Goal: Task Accomplishment & Management: Manage account settings

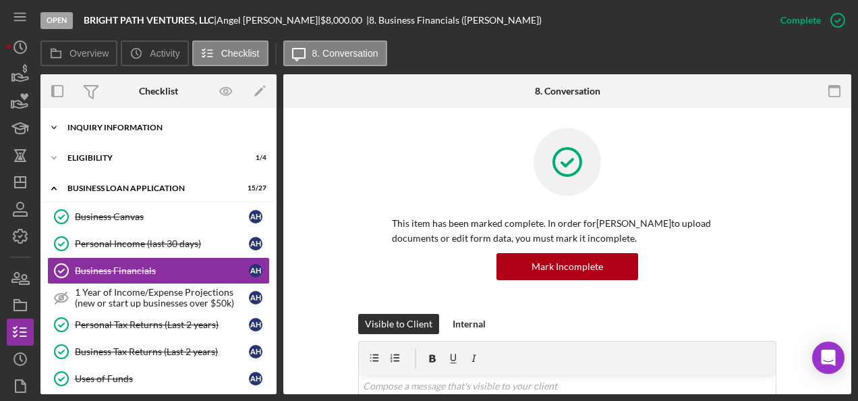
click at [56, 129] on icon "Icon/Expander" at bounding box center [53, 127] width 27 height 27
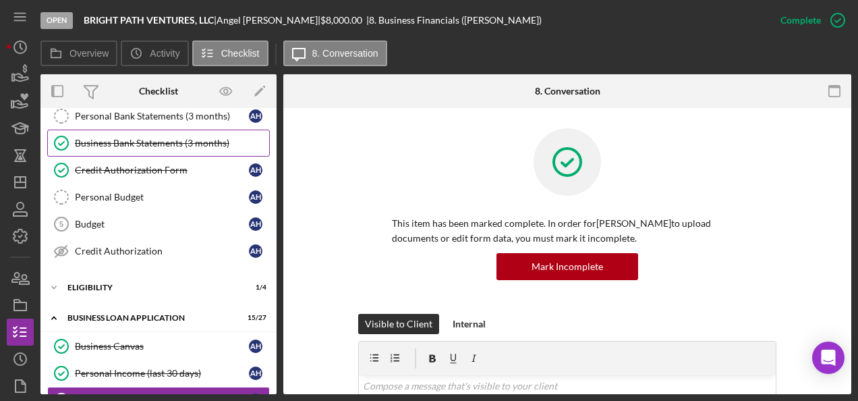
scroll to position [175, 0]
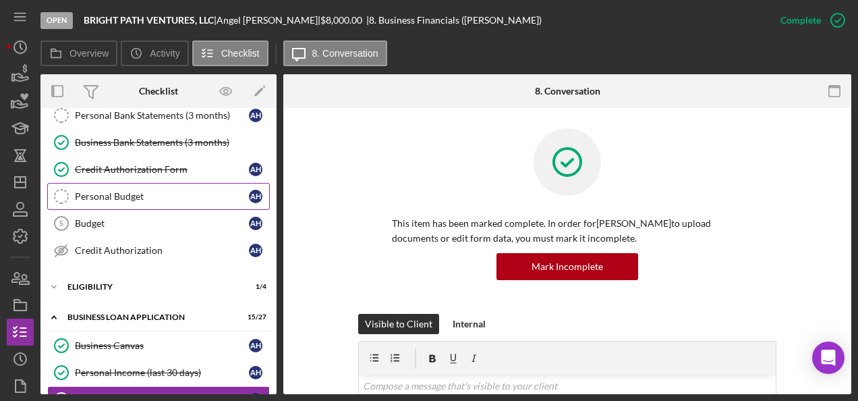
click at [113, 196] on div "Personal Budget" at bounding box center [162, 196] width 174 height 11
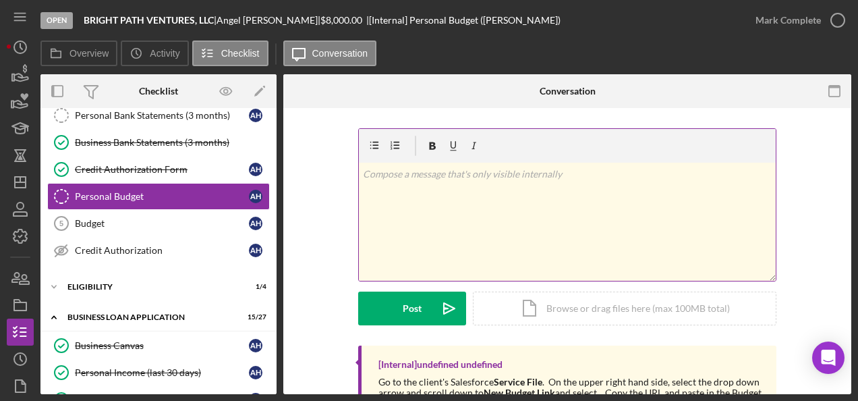
click at [410, 190] on div "v Color teal Color pink Remove color Add row above Add row below Add column bef…" at bounding box center [567, 221] width 417 height 118
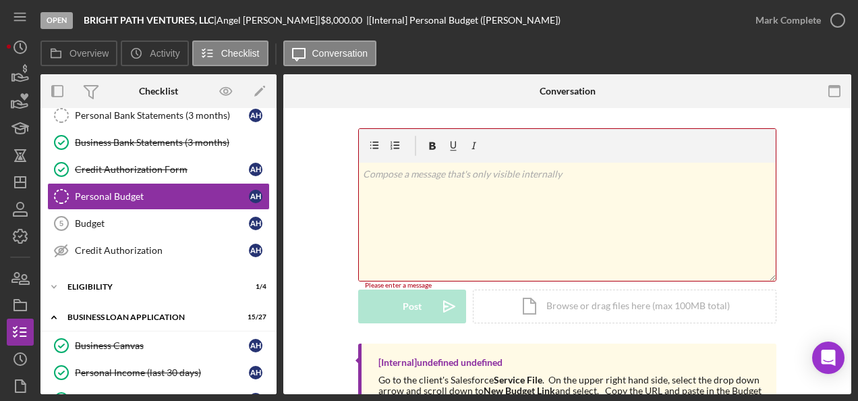
click at [419, 225] on div "v Color teal Color pink Remove color Add row above Add row below Add column bef…" at bounding box center [567, 221] width 417 height 118
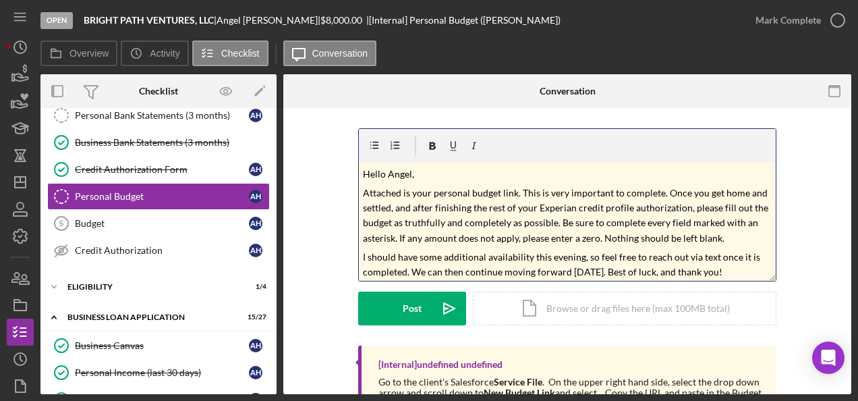
click at [429, 169] on p "Hello Angel," at bounding box center [567, 174] width 409 height 15
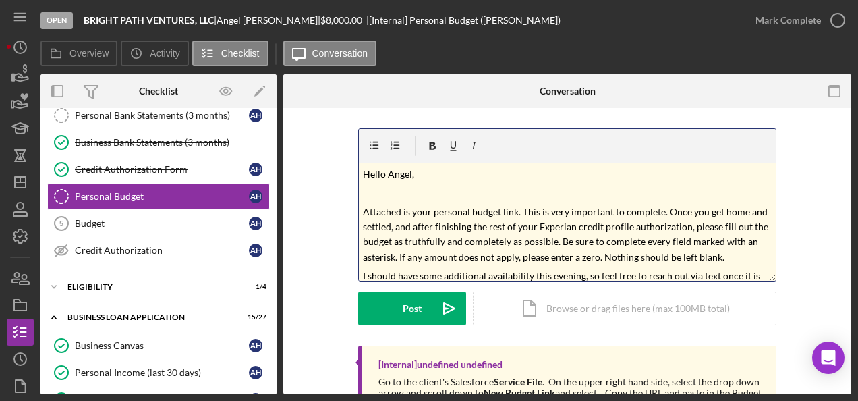
click at [723, 260] on p "Attached is your personal budget link. This is very important to complete. Once…" at bounding box center [567, 234] width 409 height 61
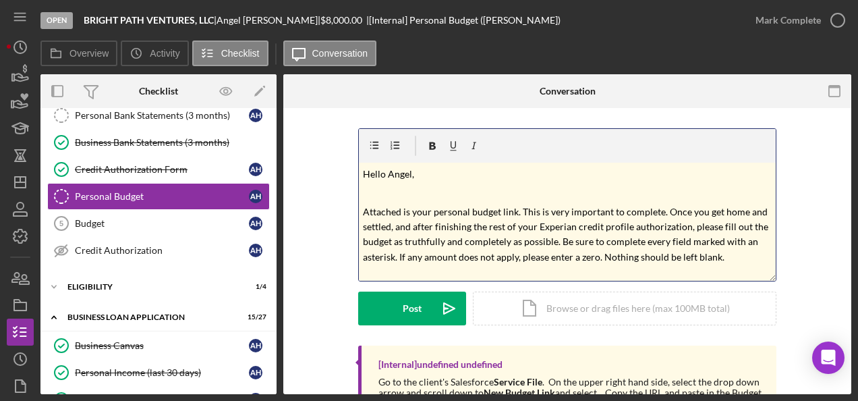
scroll to position [40, 0]
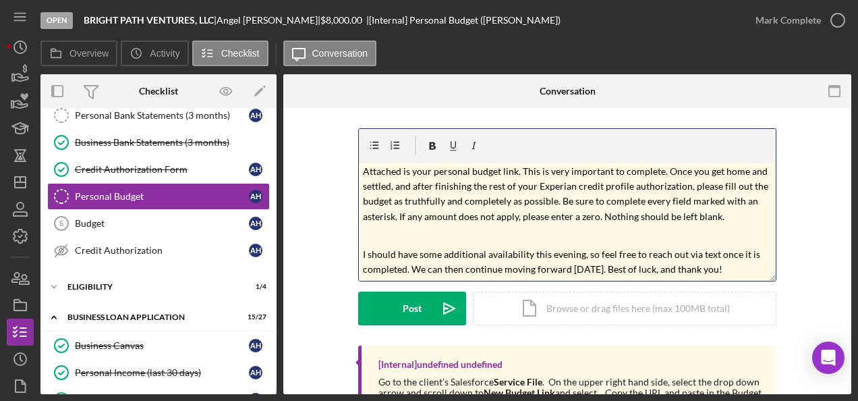
click at [734, 275] on p "I should have some additional availability this evening, so feel free to reach …" at bounding box center [567, 262] width 409 height 30
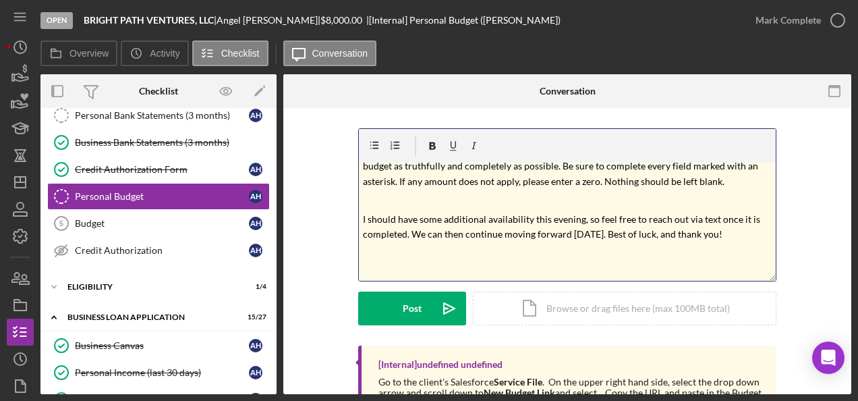
scroll to position [94, 0]
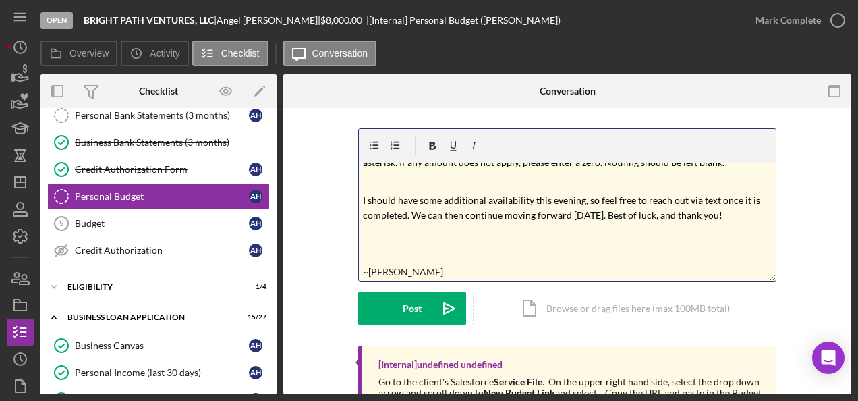
click at [369, 243] on div "v Color teal Color pink Remove color Add row above Add row below Add column bef…" at bounding box center [567, 221] width 417 height 118
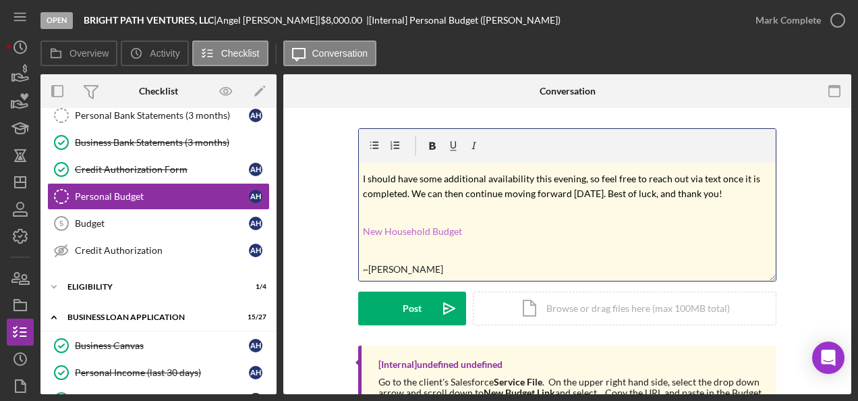
scroll to position [92, 0]
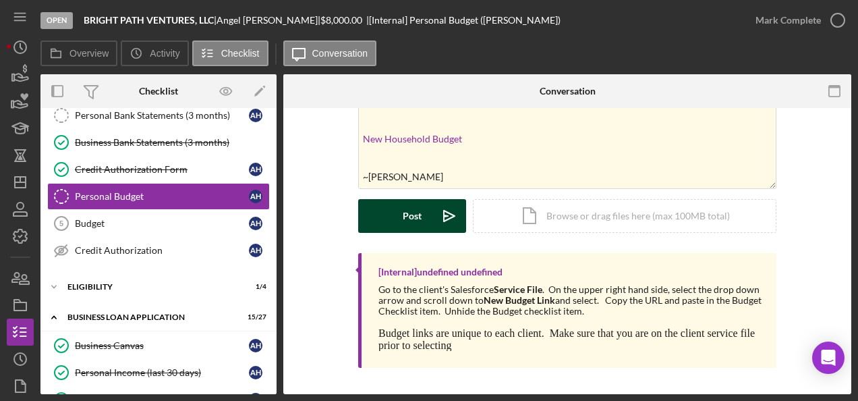
click at [442, 214] on icon "Icon/icon-invite-send" at bounding box center [449, 216] width 34 height 34
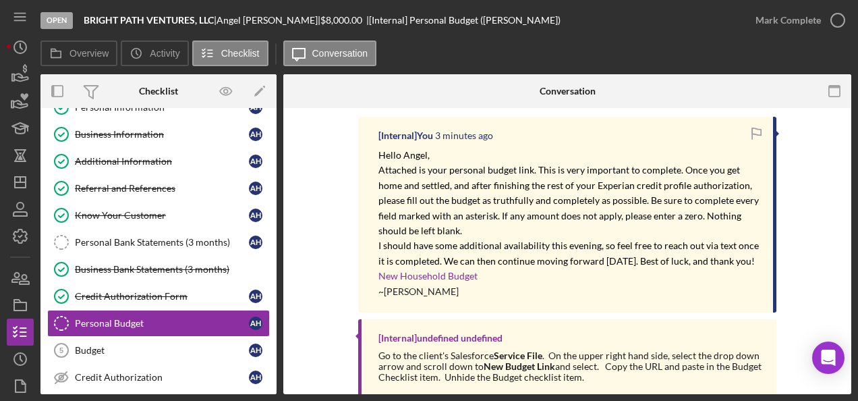
scroll to position [0, 0]
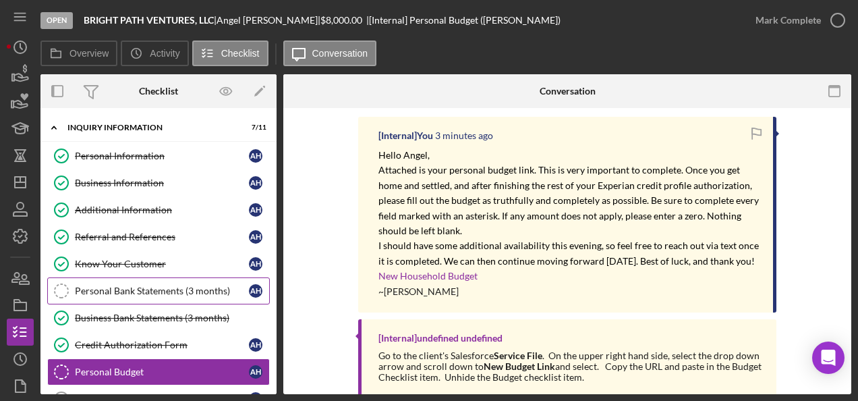
click at [162, 294] on link "Personal Bank Statements (3 months) Personal Bank Statements (3 months) A H" at bounding box center [158, 290] width 223 height 27
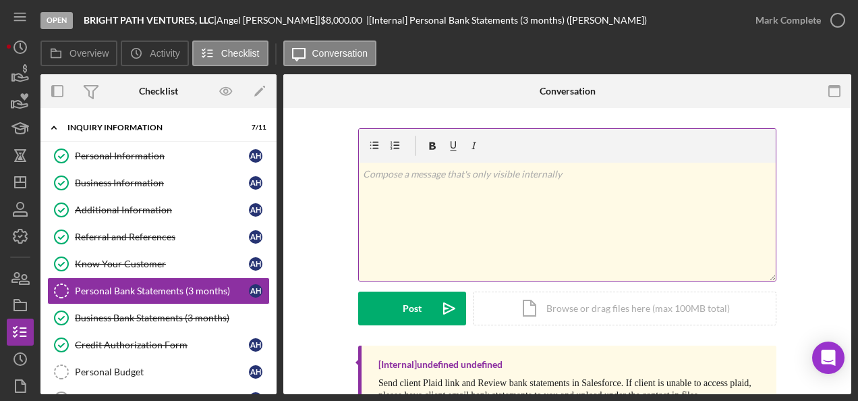
click at [406, 198] on div "v Color teal Color pink Remove color Add row above Add row below Add column bef…" at bounding box center [567, 221] width 417 height 118
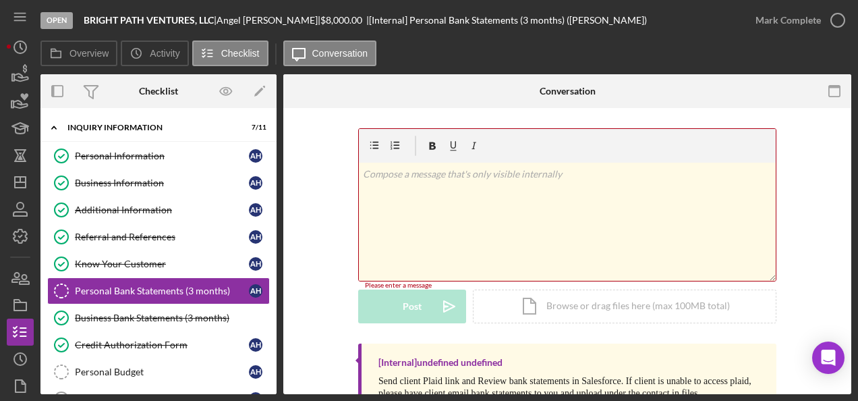
click at [446, 237] on div "v Color teal Color pink Remove color Add row above Add row below Add column bef…" at bounding box center [567, 221] width 417 height 118
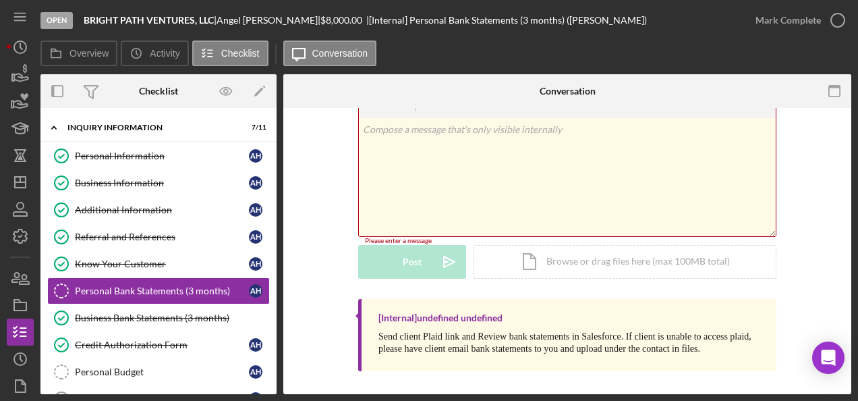
scroll to position [43, 0]
click at [680, 268] on div "Icon/Document Browse or drag files here (max 100MB total) Tap to choose files o…" at bounding box center [624, 263] width 303 height 34
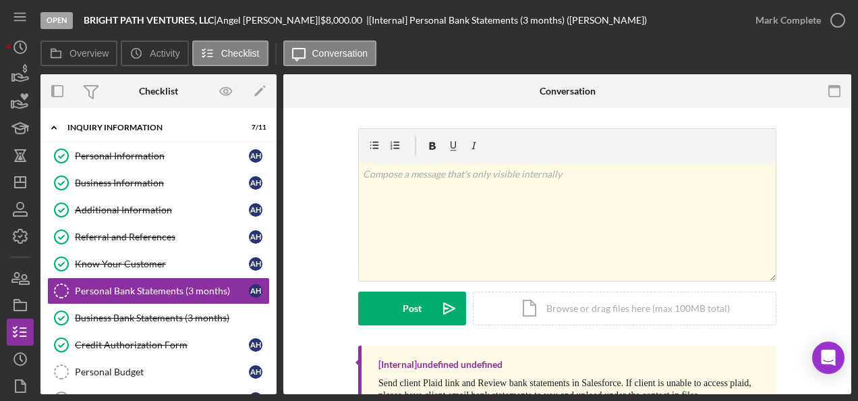
scroll to position [34, 0]
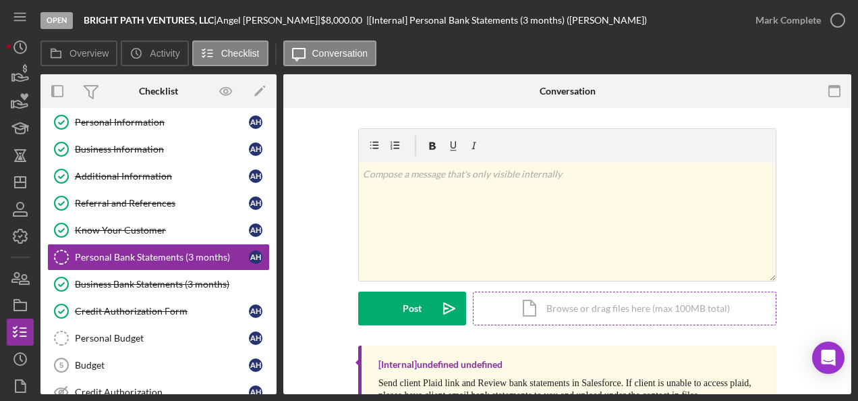
click at [529, 303] on div "Icon/Document Browse or drag files here (max 100MB total) Tap to choose files o…" at bounding box center [624, 308] width 303 height 34
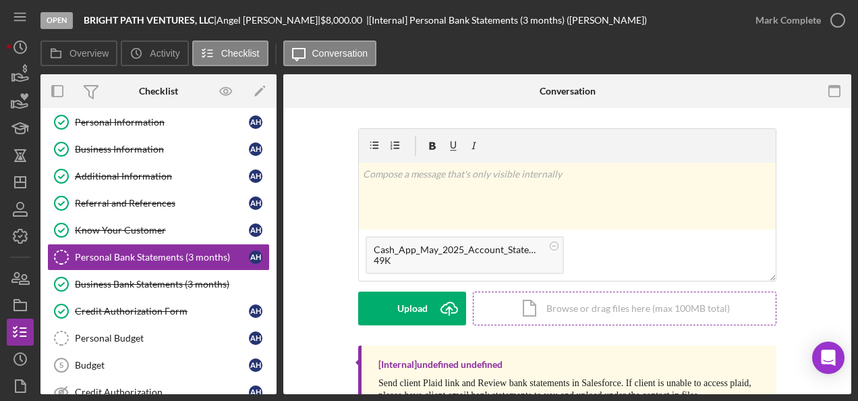
click at [527, 305] on div "Icon/Document Browse or drag files here (max 100MB total) Tap to choose files o…" at bounding box center [624, 308] width 303 height 34
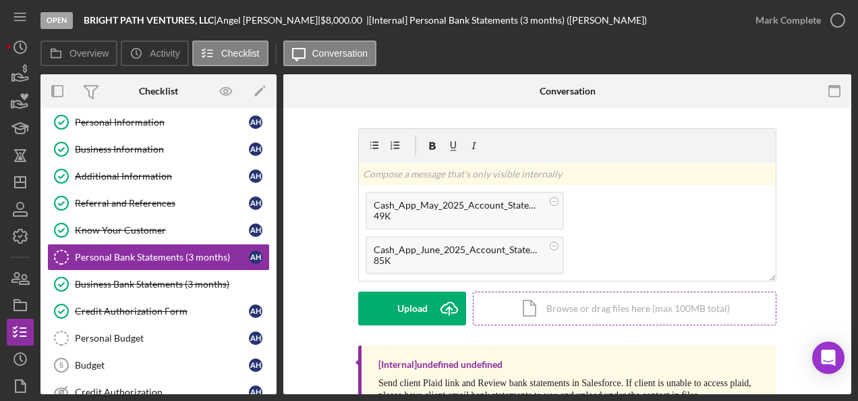
click at [526, 309] on div "Icon/Document Browse or drag files here (max 100MB total) Tap to choose files o…" at bounding box center [624, 308] width 303 height 34
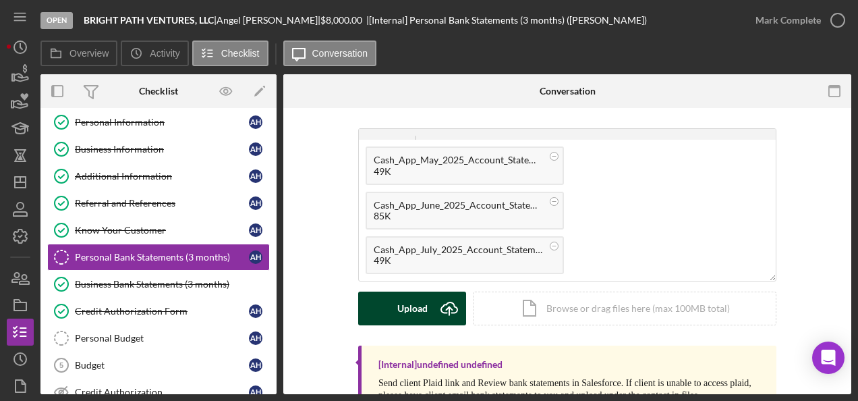
click at [417, 303] on div "Upload" at bounding box center [412, 308] width 30 height 34
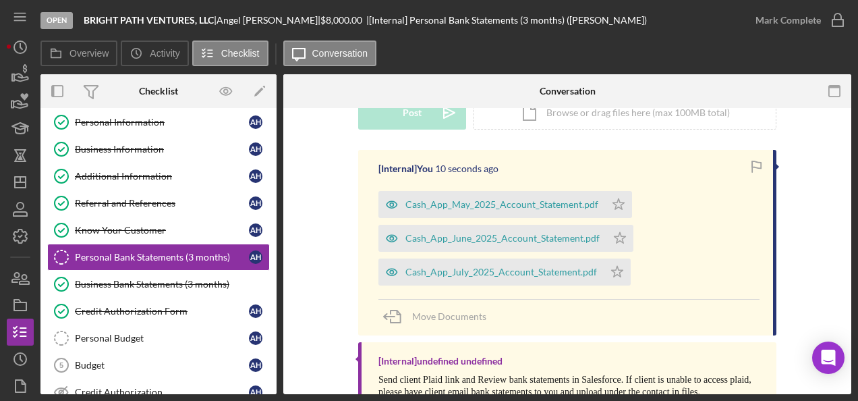
scroll to position [218, 0]
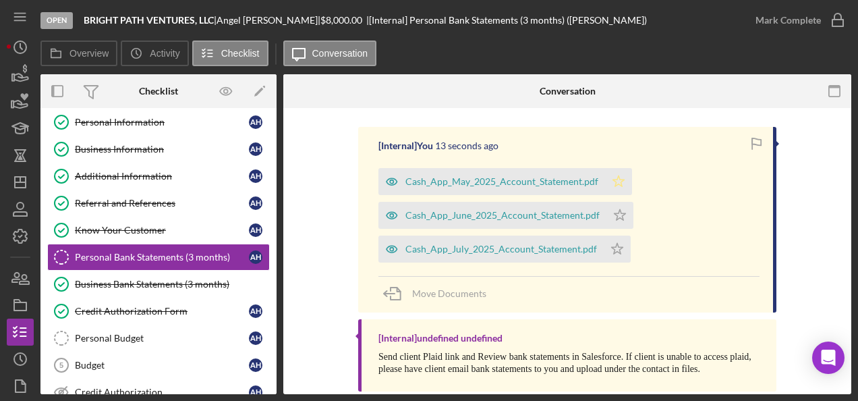
click at [612, 179] on icon "Icon/Star" at bounding box center [618, 181] width 27 height 27
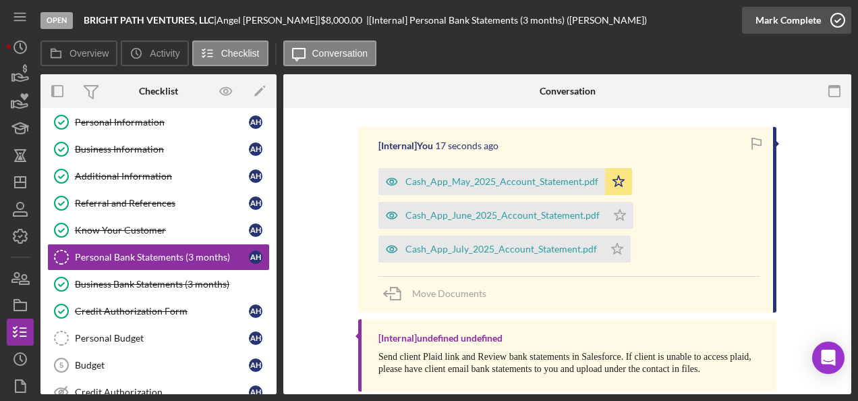
click at [841, 17] on icon "button" at bounding box center [838, 20] width 34 height 34
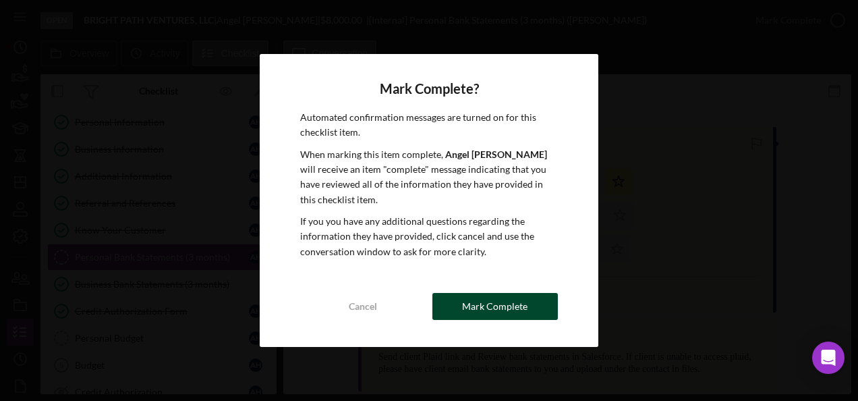
click at [514, 297] on div "Mark Complete" at bounding box center [494, 306] width 65 height 27
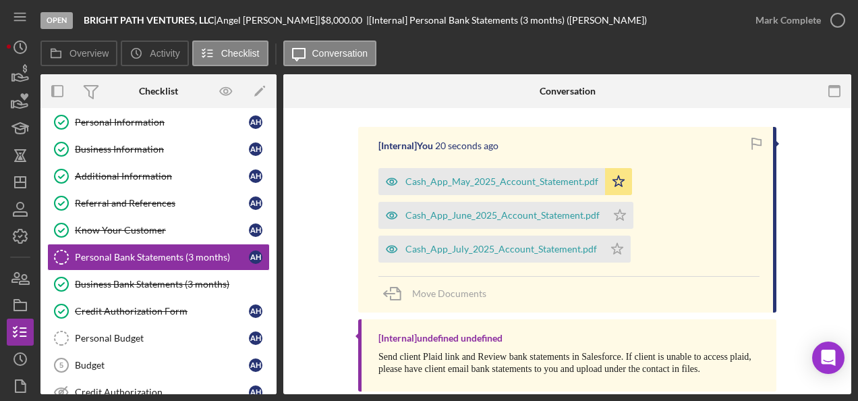
scroll to position [403, 0]
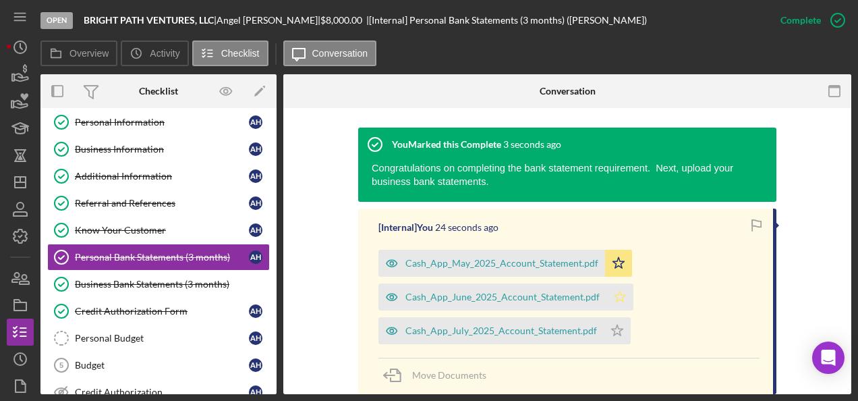
click at [611, 296] on icon "Icon/Star" at bounding box center [619, 296] width 27 height 27
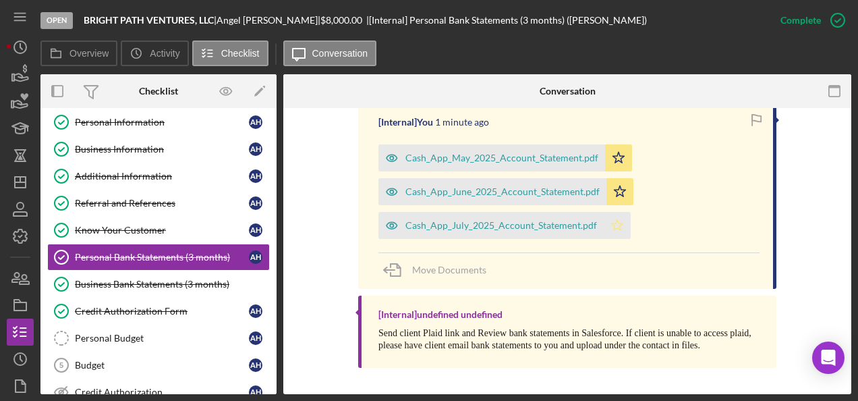
click at [612, 228] on polygon "button" at bounding box center [617, 224] width 11 height 11
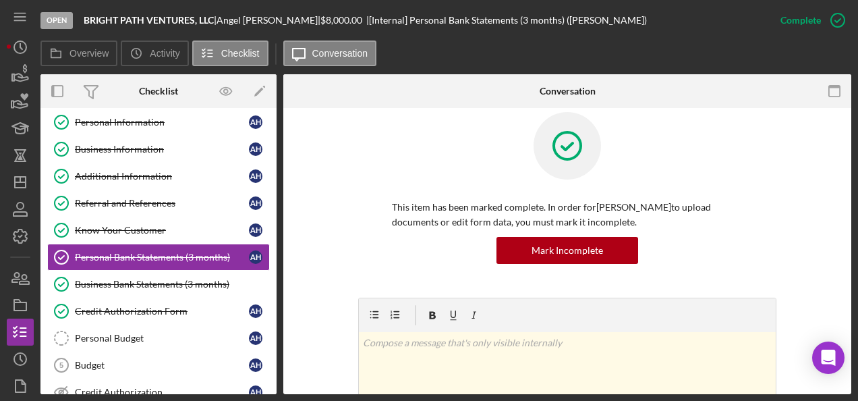
scroll to position [0, 0]
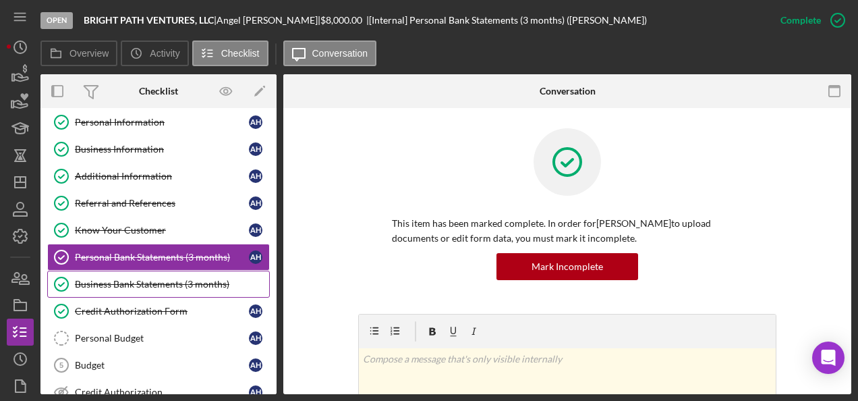
click at [115, 280] on div "Business Bank Statements (3 months)" at bounding box center [172, 283] width 194 height 11
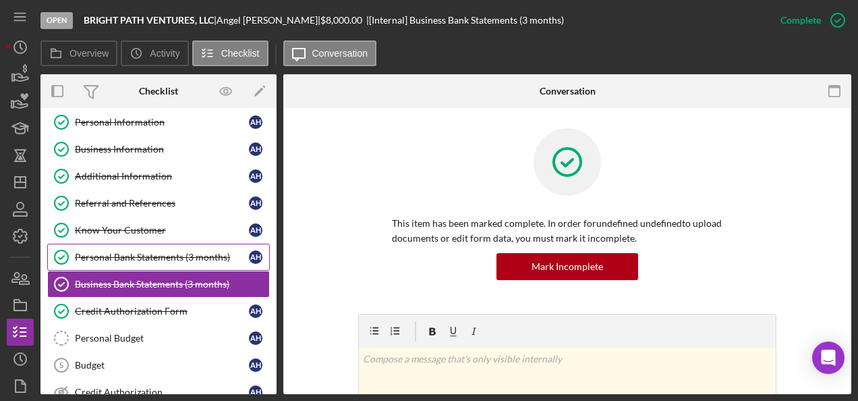
click at [142, 251] on div "Personal Bank Statements (3 months)" at bounding box center [162, 256] width 174 height 11
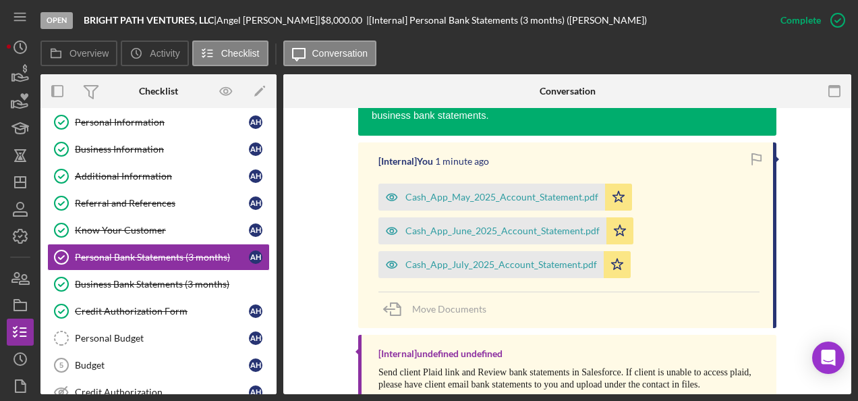
scroll to position [508, 0]
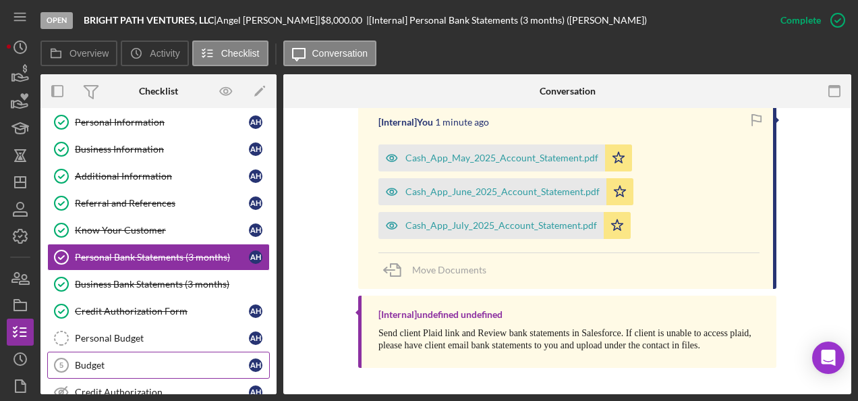
click at [81, 353] on link "Budget 5 Budget A H" at bounding box center [158, 364] width 223 height 27
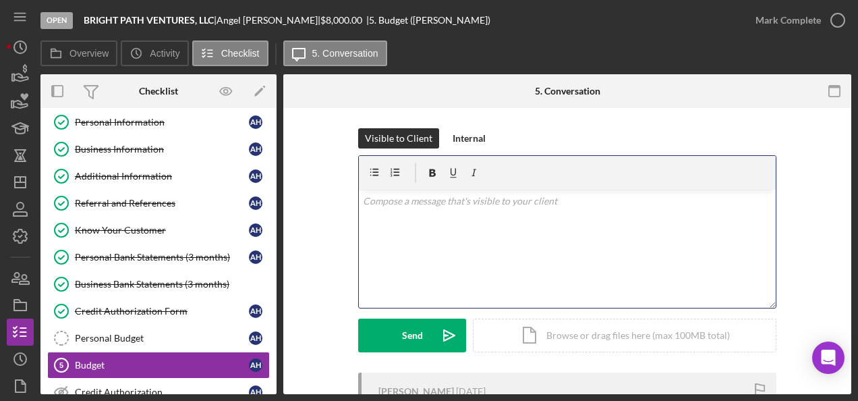
click at [399, 224] on div "v Color teal Color pink Remove color Add row above Add row below Add column bef…" at bounding box center [567, 248] width 417 height 118
click at [375, 198] on p "ANgel," at bounding box center [567, 201] width 409 height 15
click at [413, 198] on p "Angel," at bounding box center [567, 201] width 409 height 15
click at [478, 239] on p "Please also commplete thso tonight" at bounding box center [567, 238] width 409 height 15
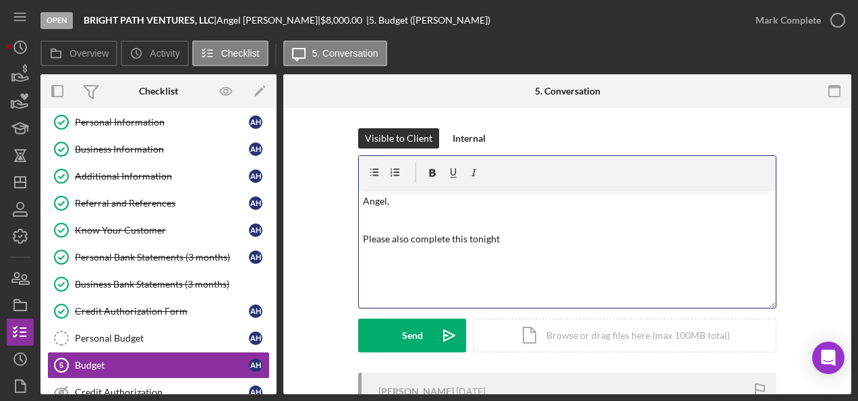
click at [514, 233] on p "Please also complete this tonight" at bounding box center [567, 238] width 409 height 15
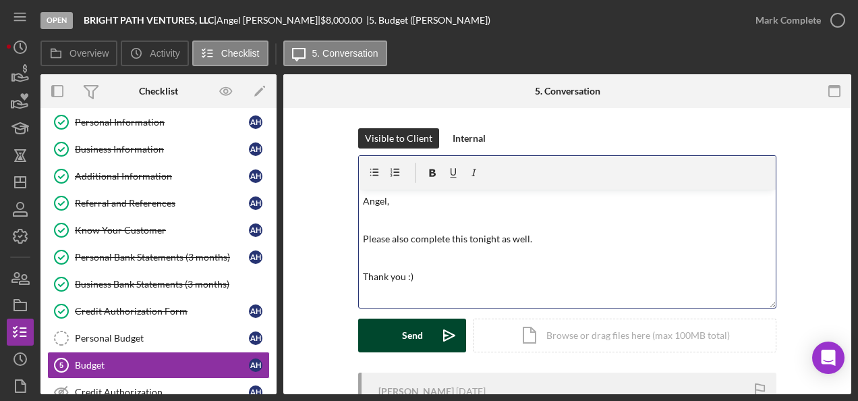
click at [448, 333] on icon "Icon/icon-invite-send" at bounding box center [449, 335] width 34 height 34
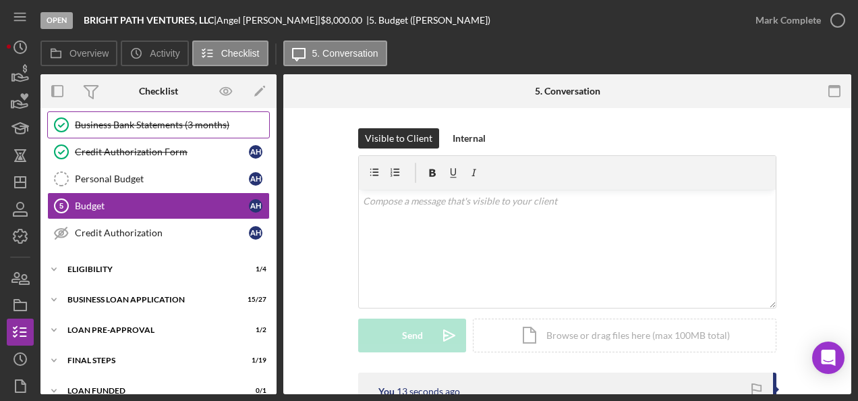
scroll to position [198, 0]
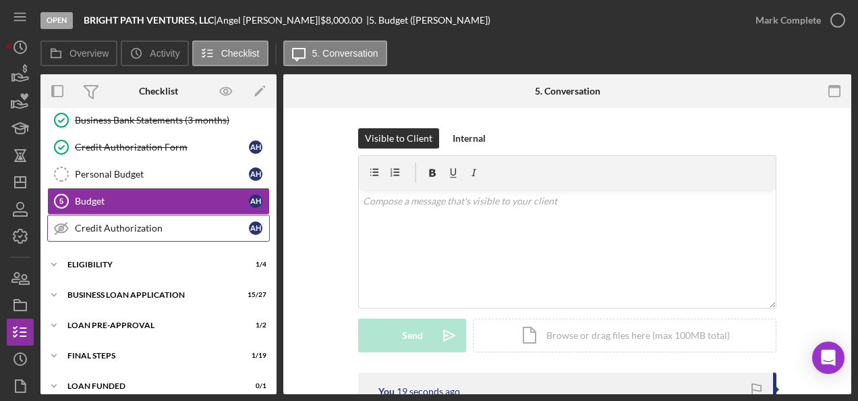
click at [142, 224] on div "Credit Authorization" at bounding box center [162, 228] width 174 height 11
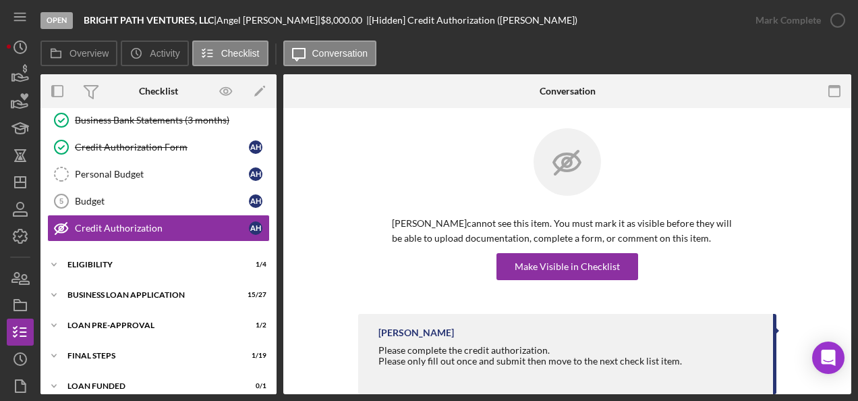
scroll to position [27, 0]
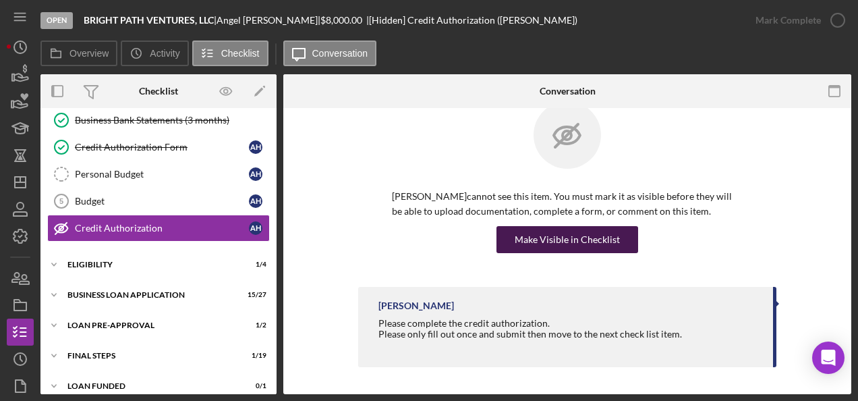
click at [584, 236] on div "Make Visible in Checklist" at bounding box center [566, 239] width 105 height 27
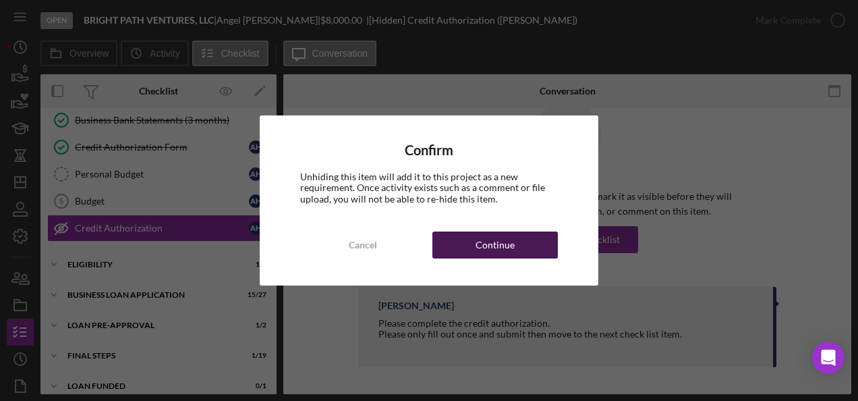
click at [527, 243] on button "Continue" at bounding box center [494, 244] width 125 height 27
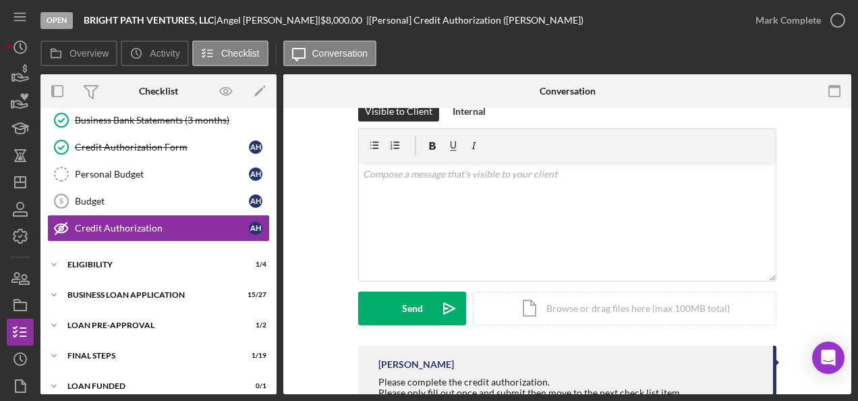
scroll to position [85, 0]
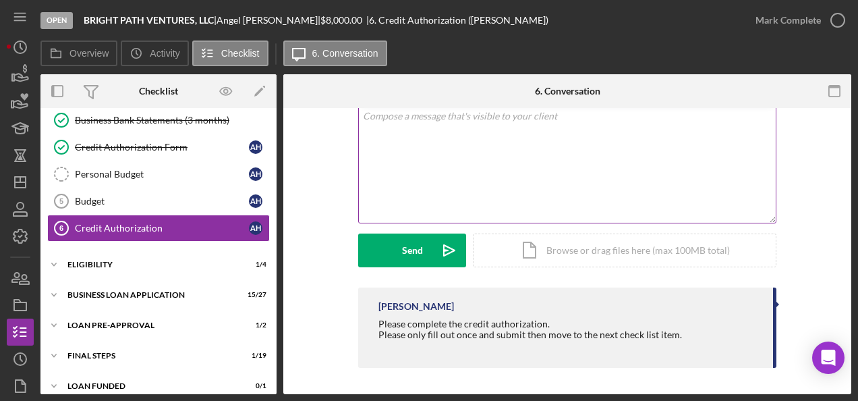
click at [415, 150] on div "v Color teal Color pink Remove color Add row above Add row below Add column bef…" at bounding box center [567, 164] width 417 height 118
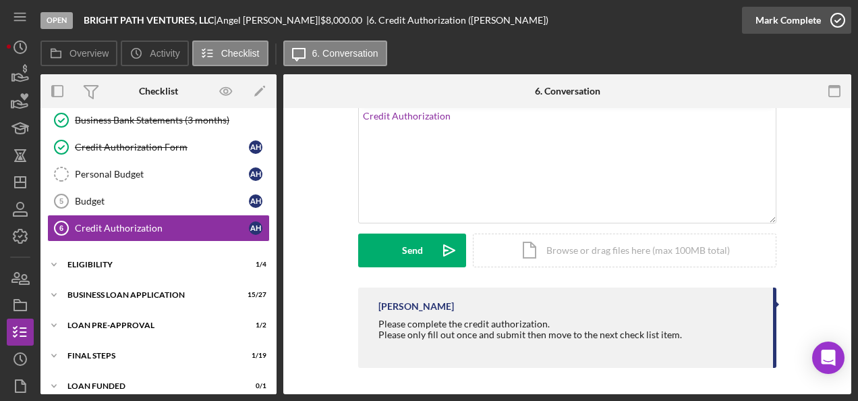
click at [843, 20] on icon "button" at bounding box center [838, 20] width 34 height 34
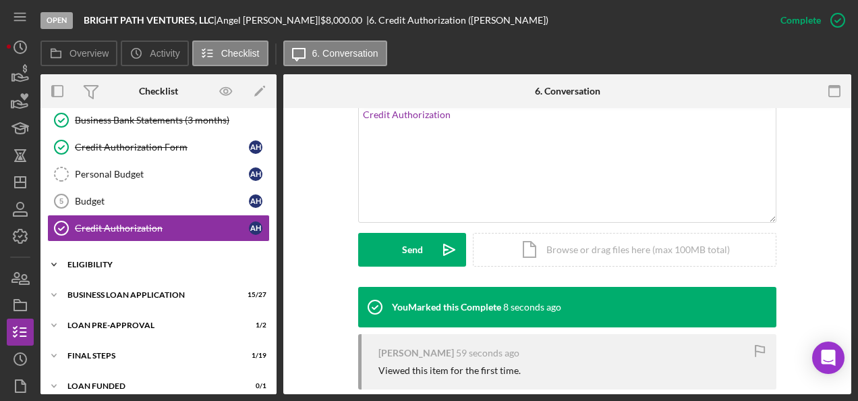
click at [55, 259] on icon "Icon/Expander" at bounding box center [53, 264] width 27 height 27
